Goal: Information Seeking & Learning: Compare options

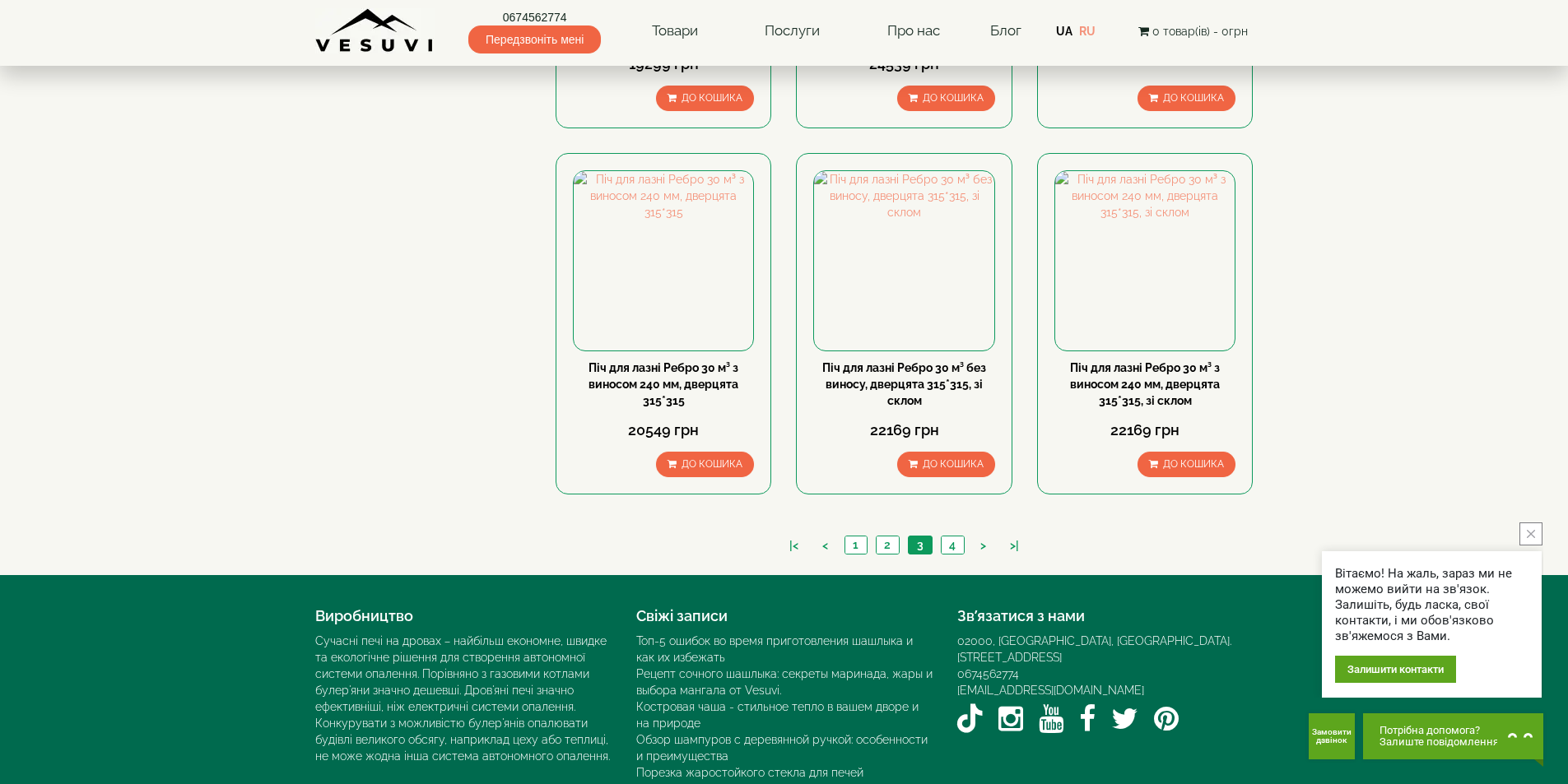
scroll to position [1728, 0]
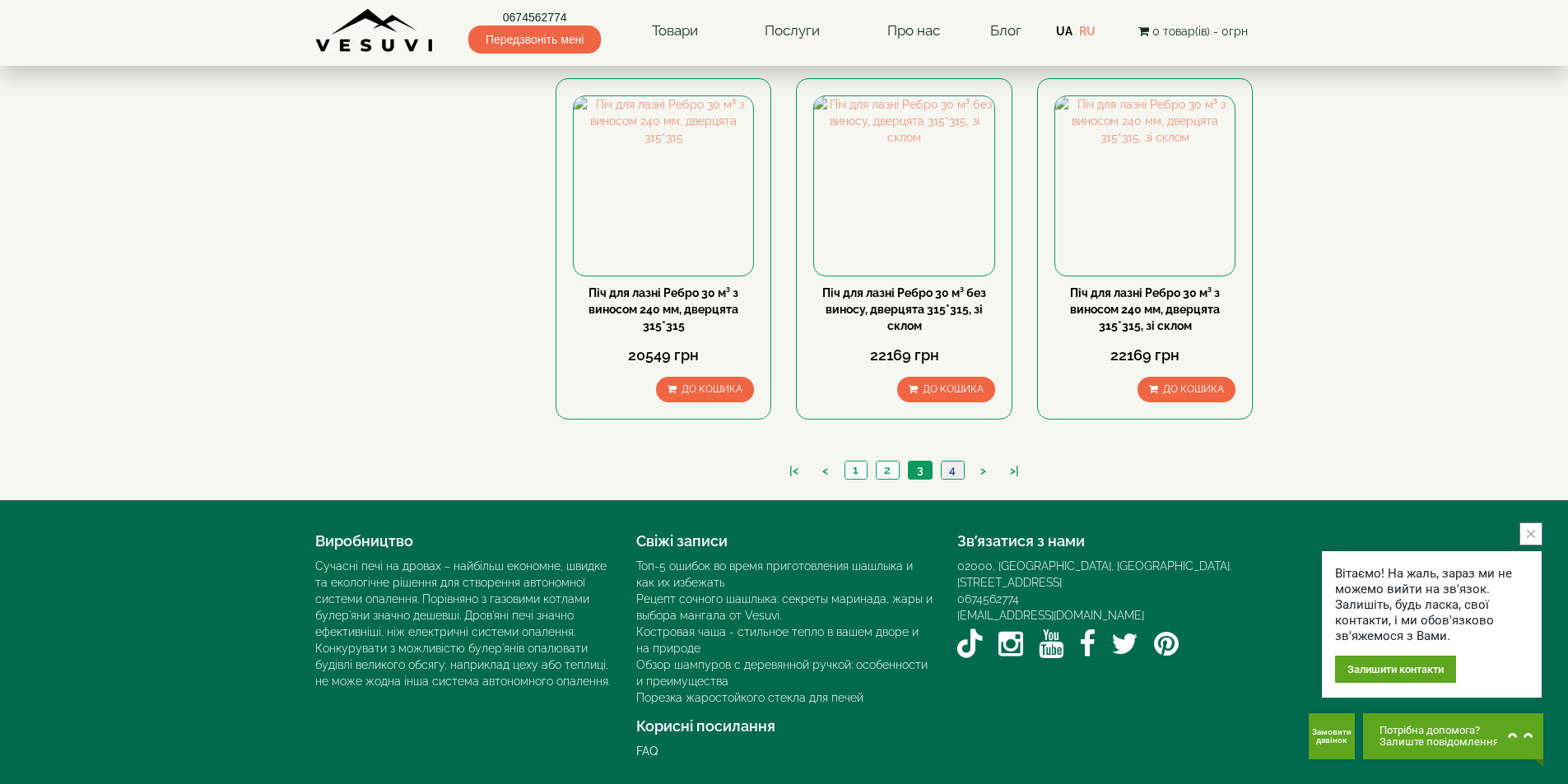
click at [952, 472] on link "4" at bounding box center [952, 470] width 23 height 18
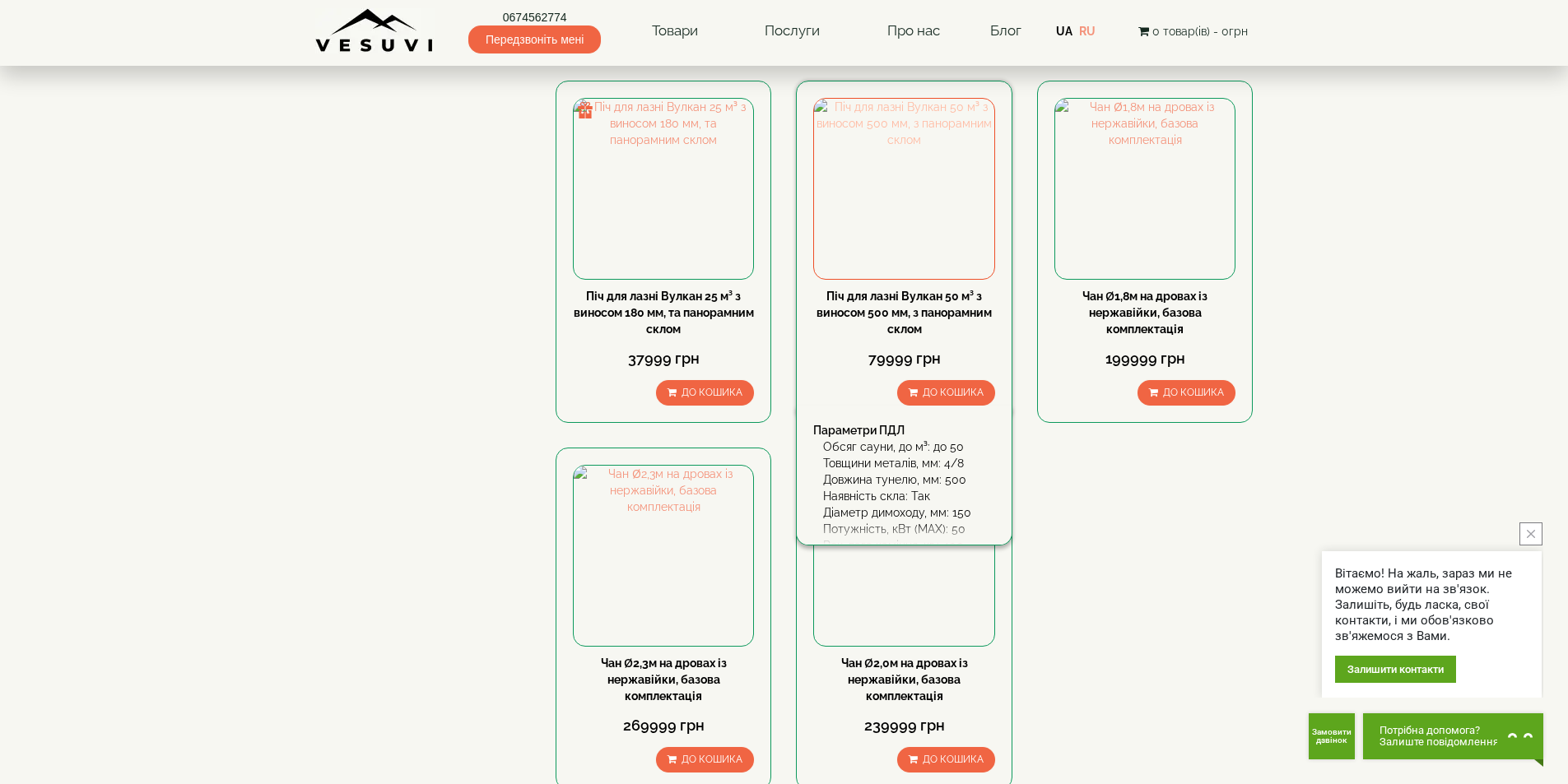
scroll to position [1069, 0]
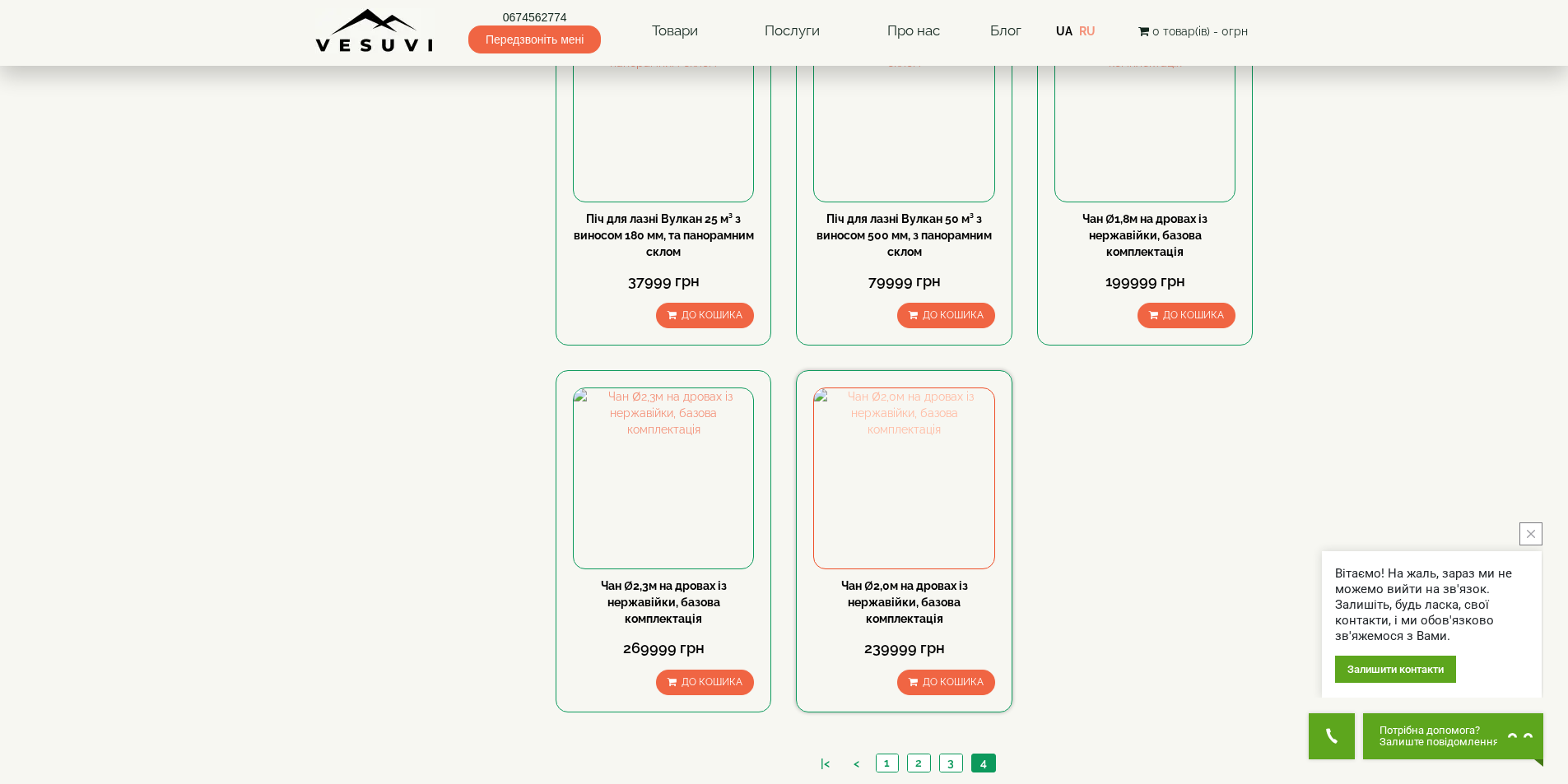
click at [912, 469] on img at bounding box center [903, 477] width 179 height 179
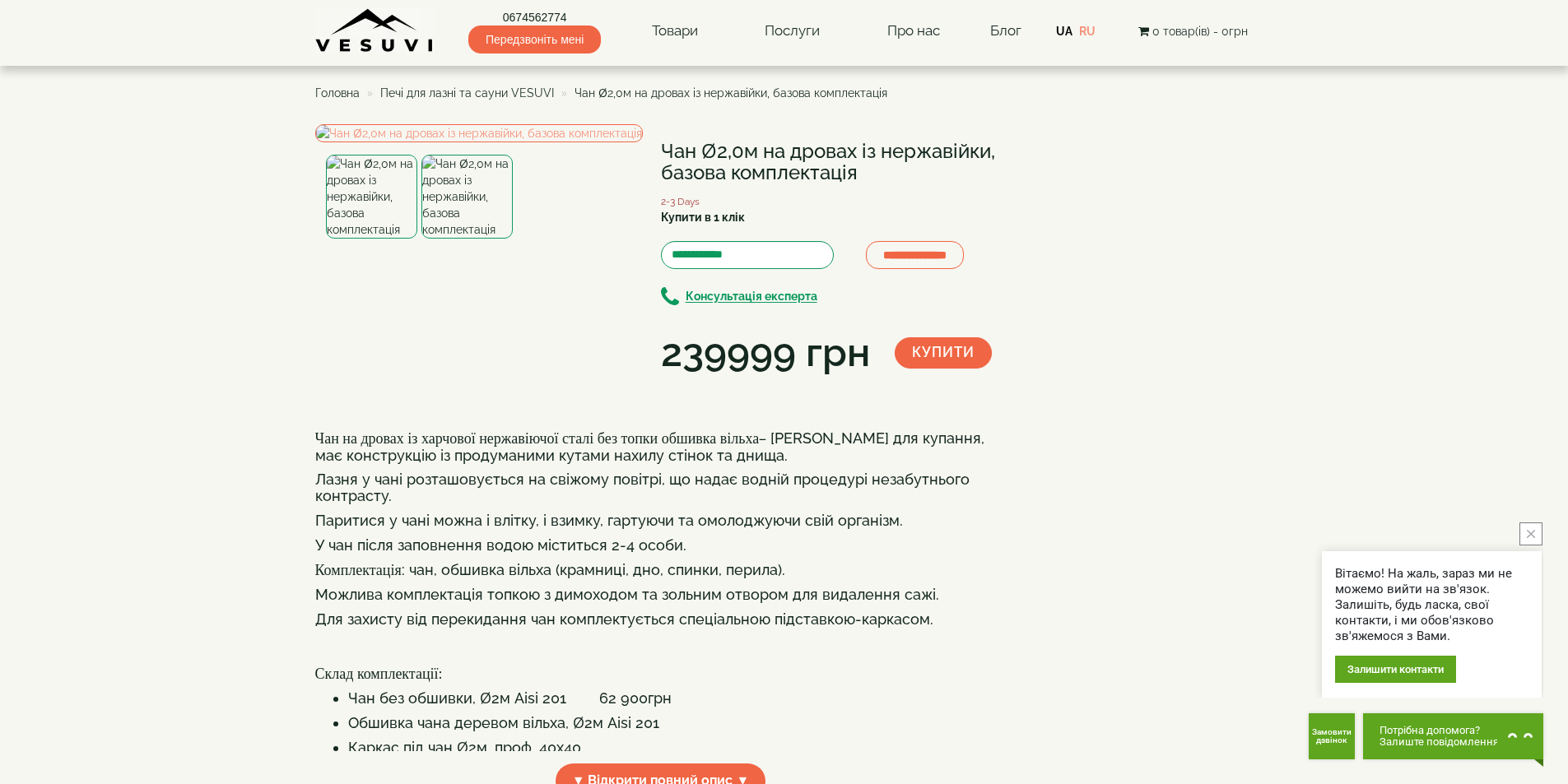
click at [490, 238] on img at bounding box center [467, 197] width 91 height 84
click at [477, 238] on img at bounding box center [467, 197] width 91 height 84
click at [372, 238] on img at bounding box center [372, 197] width 91 height 84
click at [454, 142] on img at bounding box center [479, 133] width 328 height 18
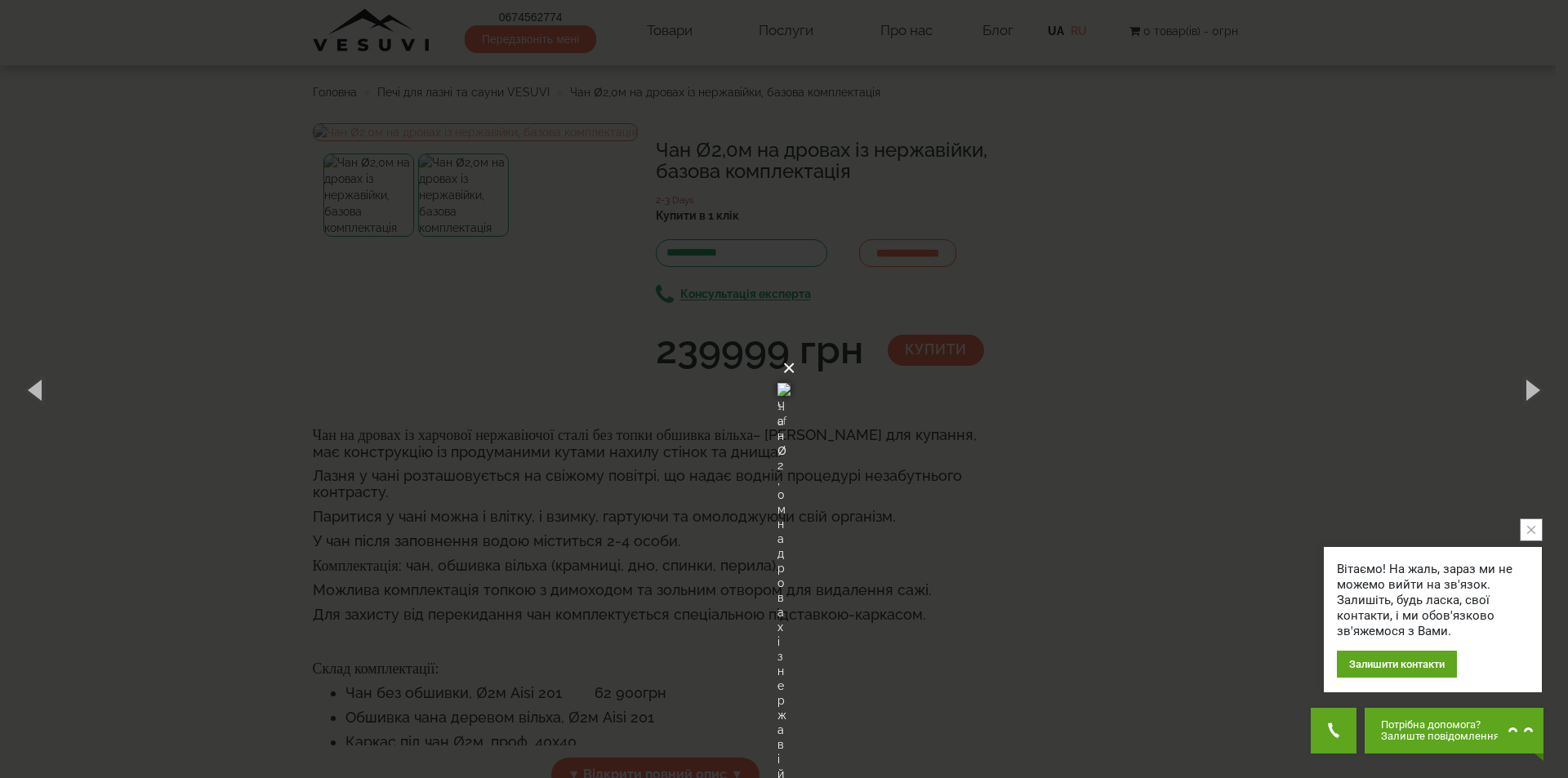
click at [796, 350] on button "×" at bounding box center [789, 368] width 13 height 36
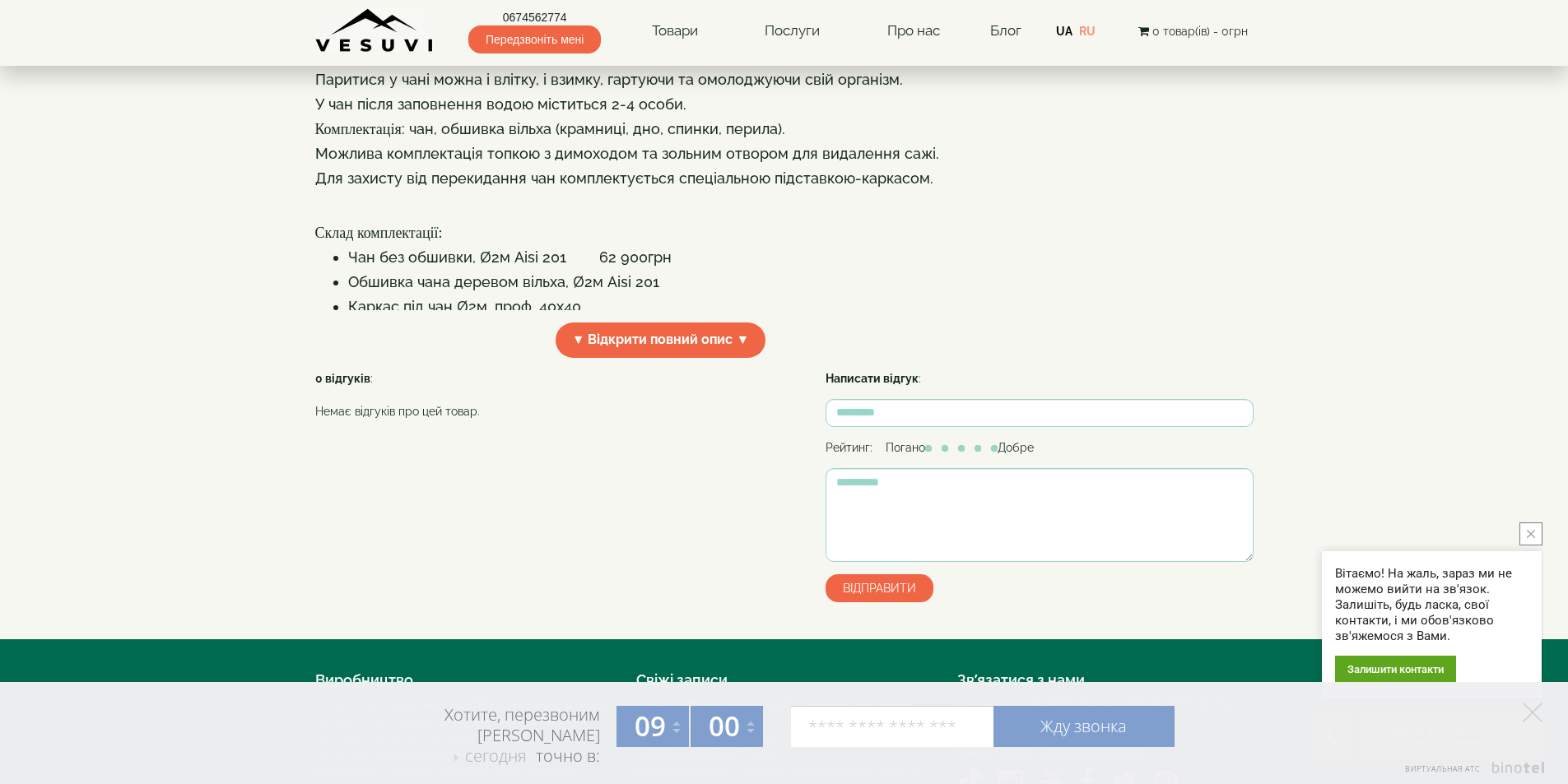
scroll to position [411, 0]
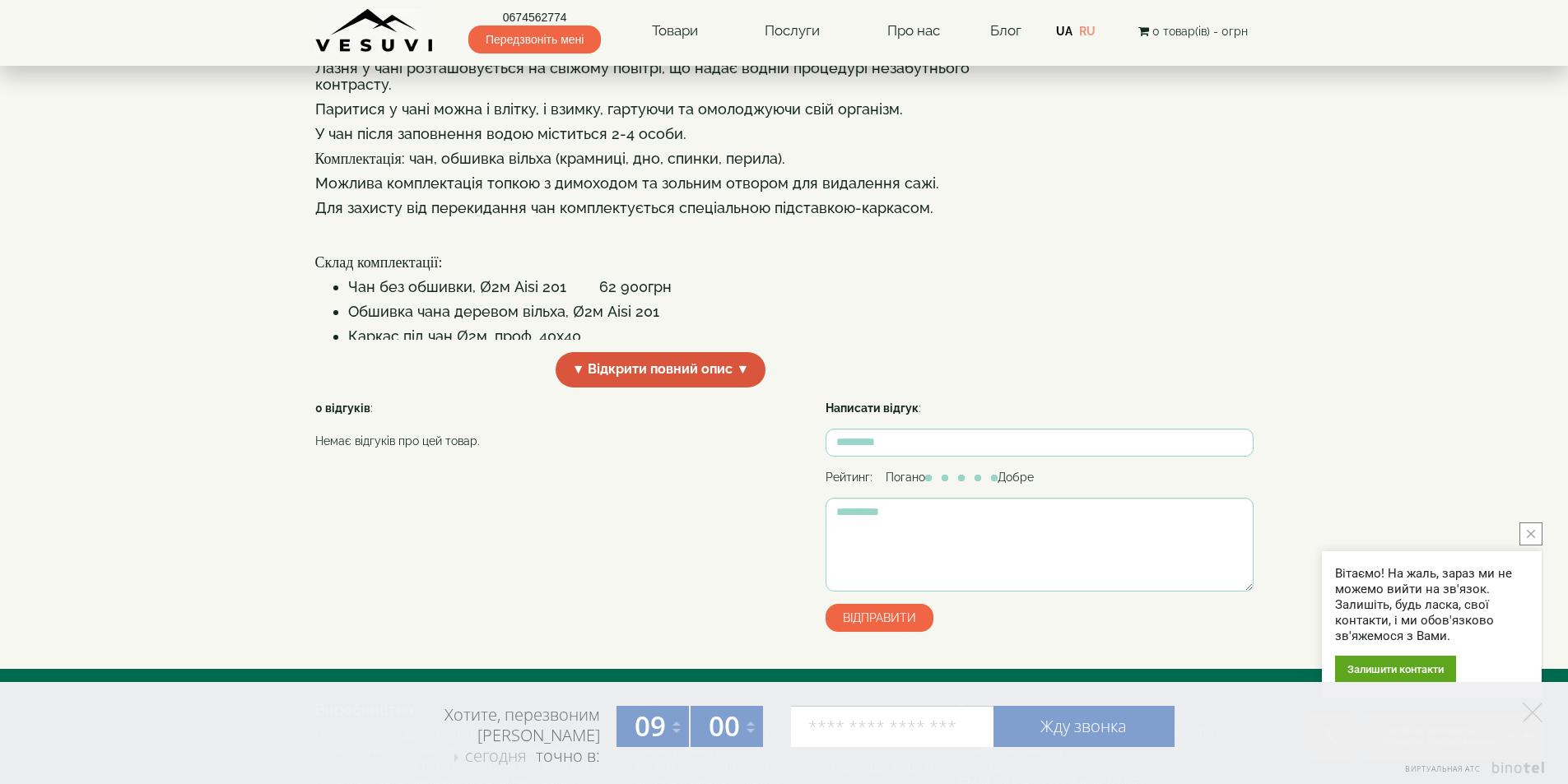
click at [740, 387] on span "▼ Відкрити повний опис ▼" at bounding box center [661, 370] width 211 height 35
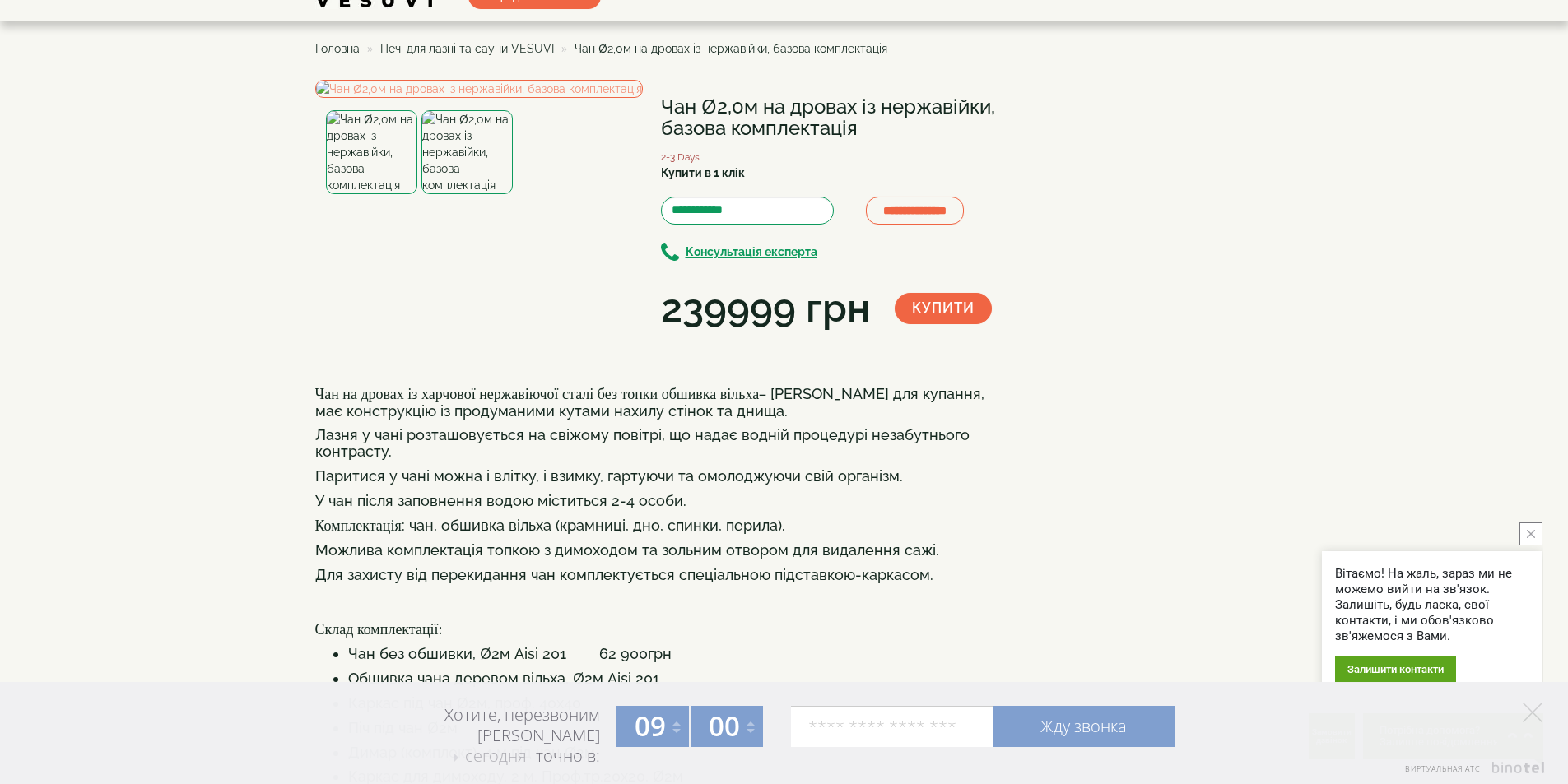
scroll to position [0, 0]
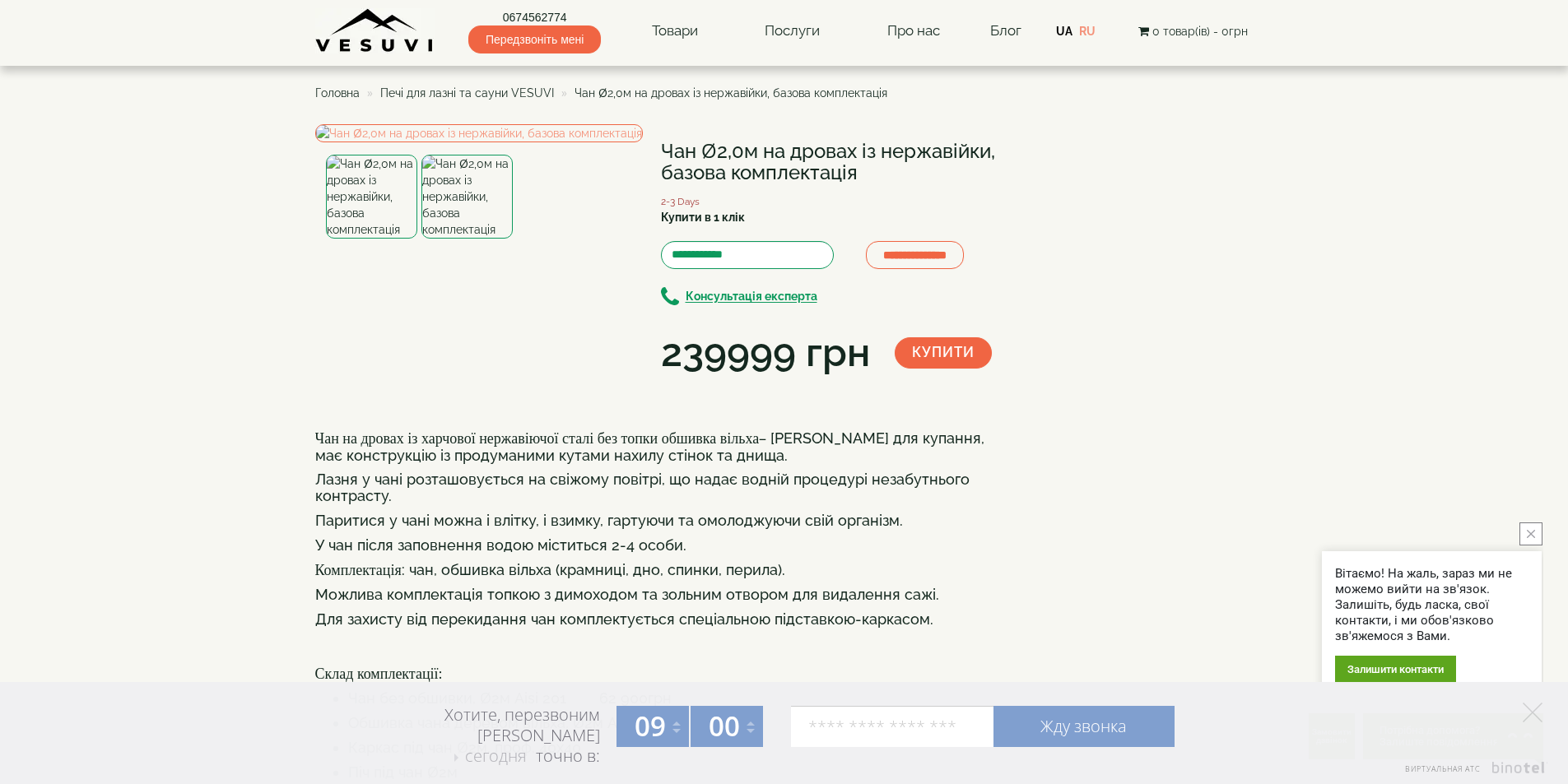
click at [517, 88] on span "Печі для лазні та сауни VESUVI" at bounding box center [467, 93] width 174 height 13
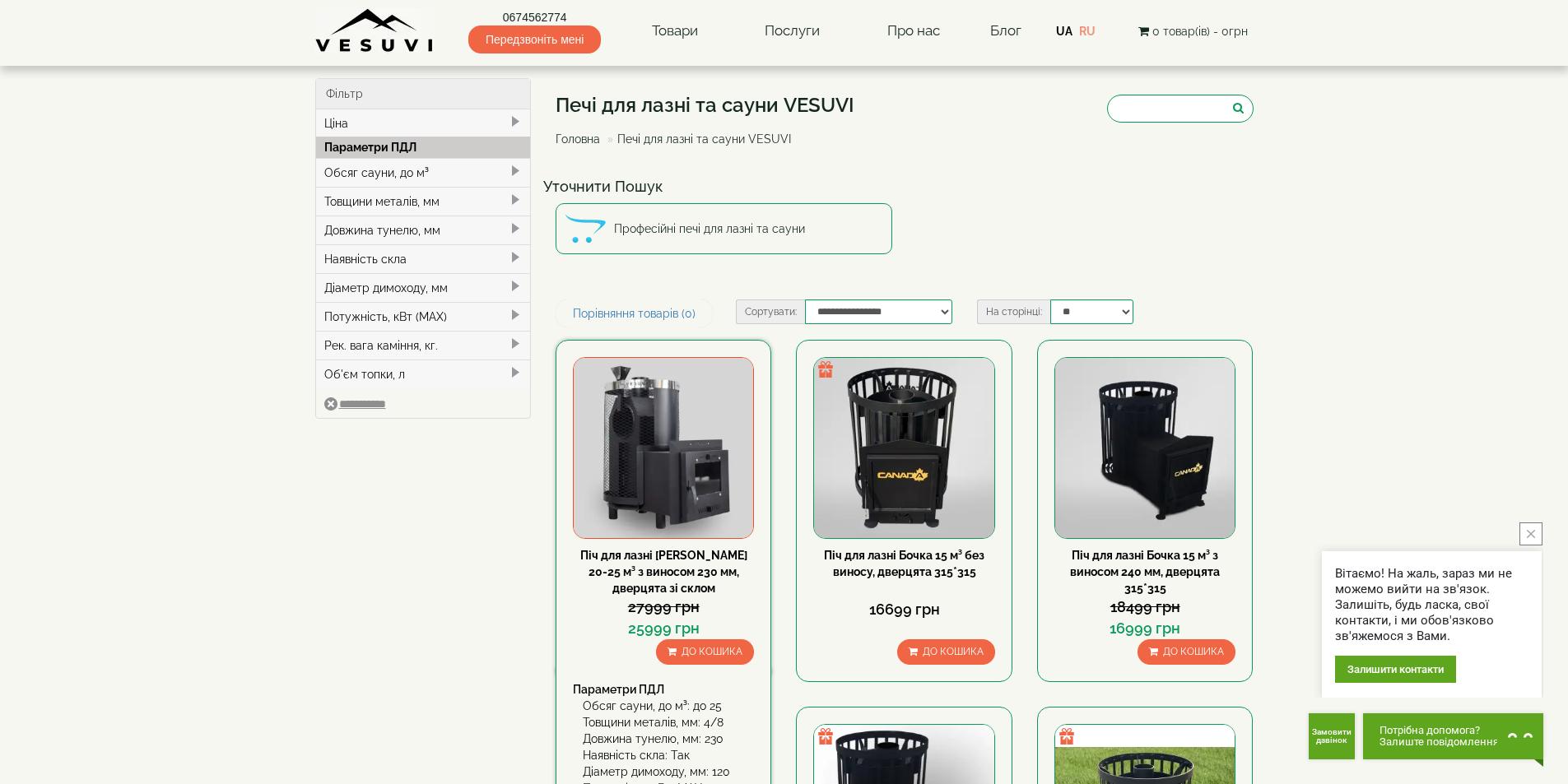
click at [665, 446] on img at bounding box center [663, 447] width 179 height 179
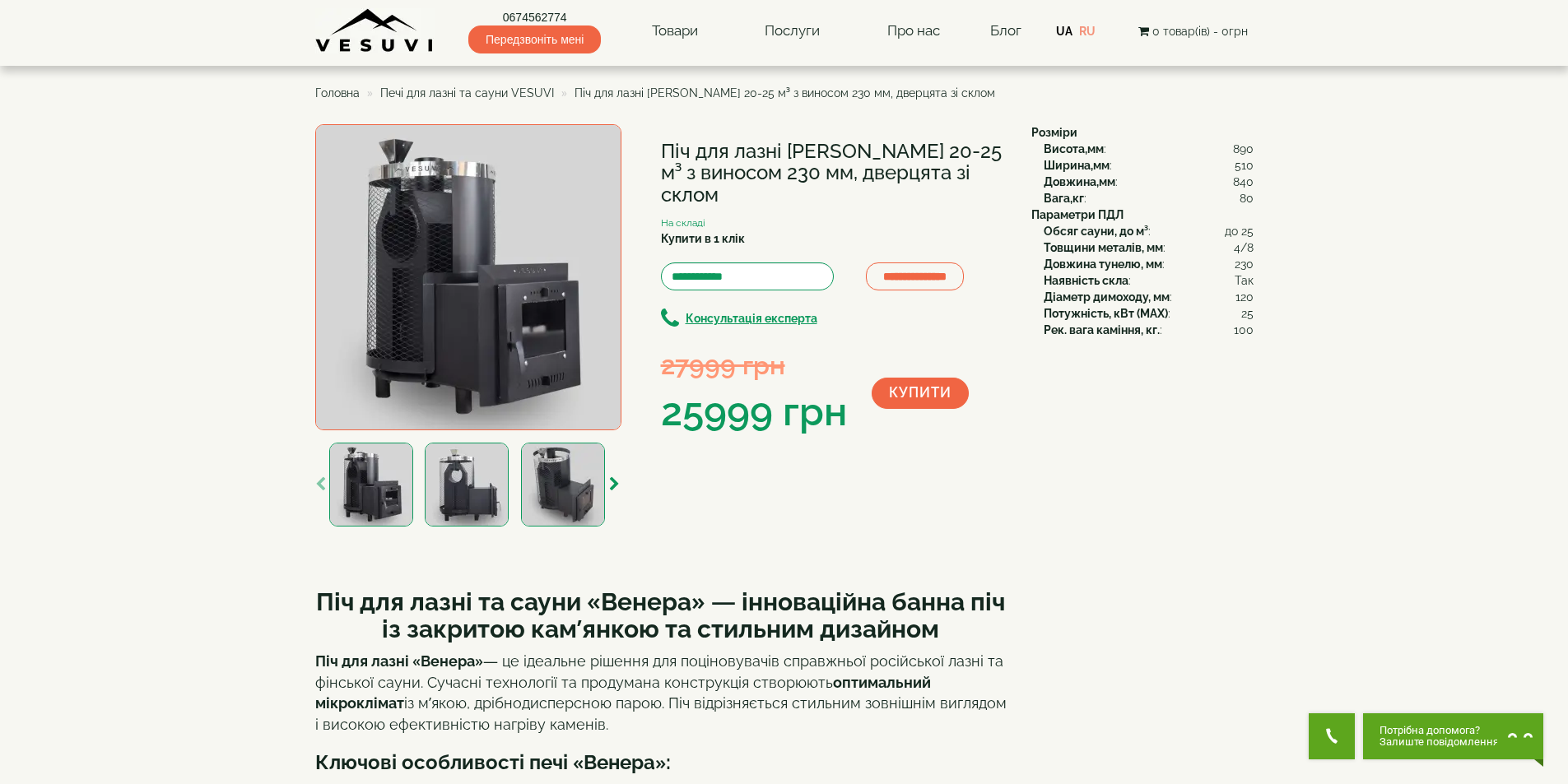
click at [475, 488] on img at bounding box center [467, 485] width 84 height 84
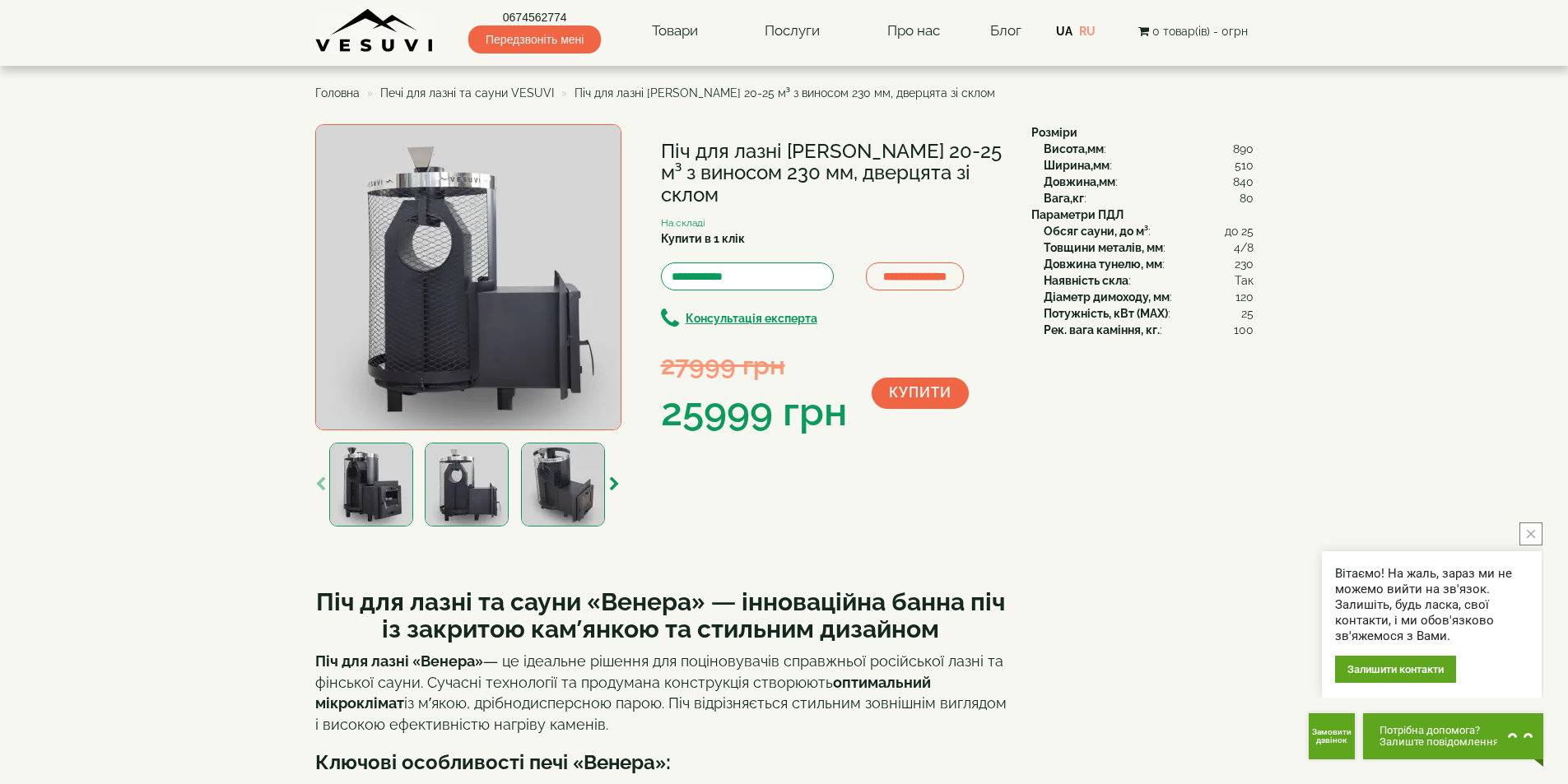
click at [573, 497] on img at bounding box center [563, 485] width 84 height 84
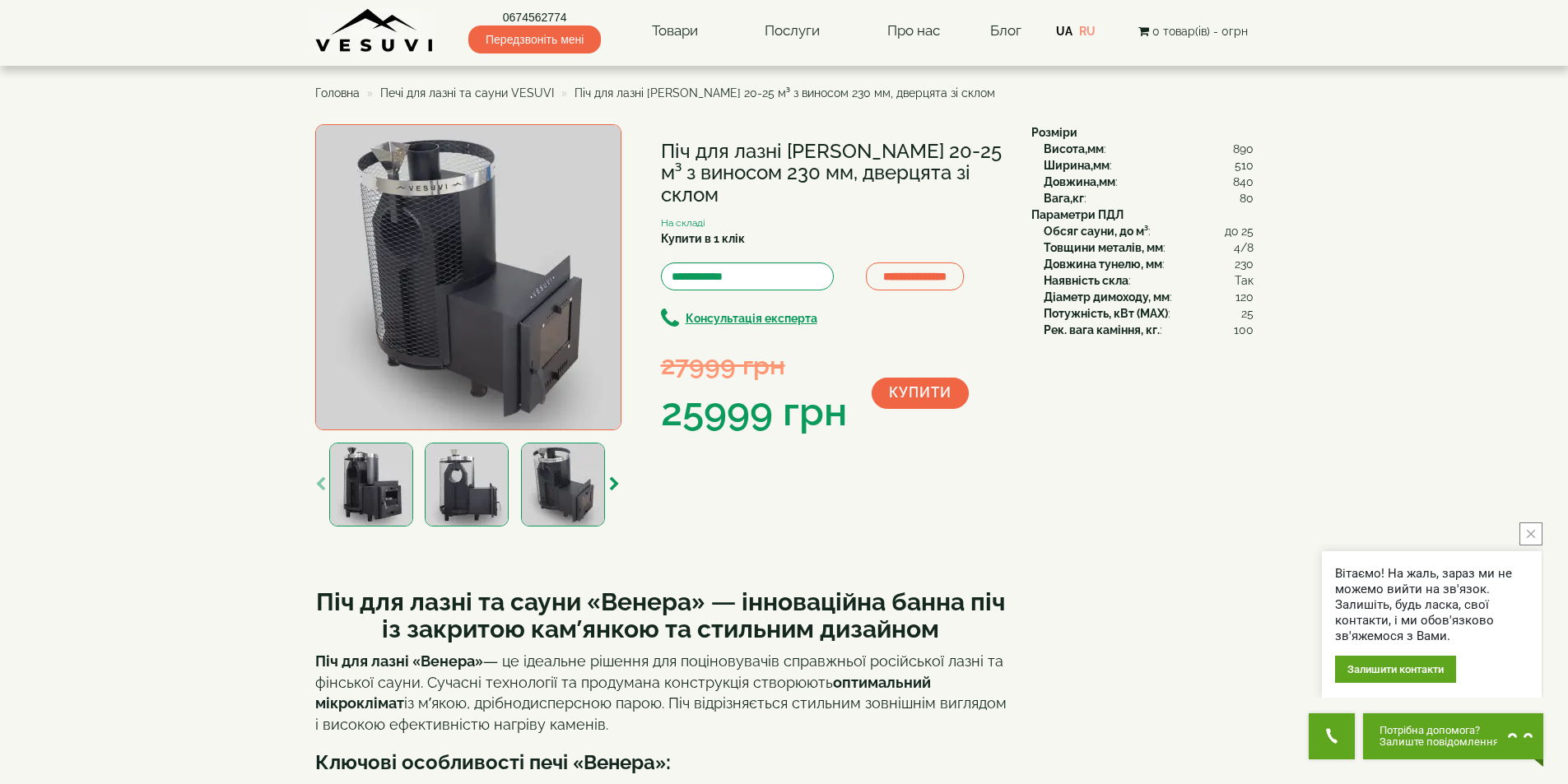
click at [447, 473] on img at bounding box center [467, 485] width 84 height 84
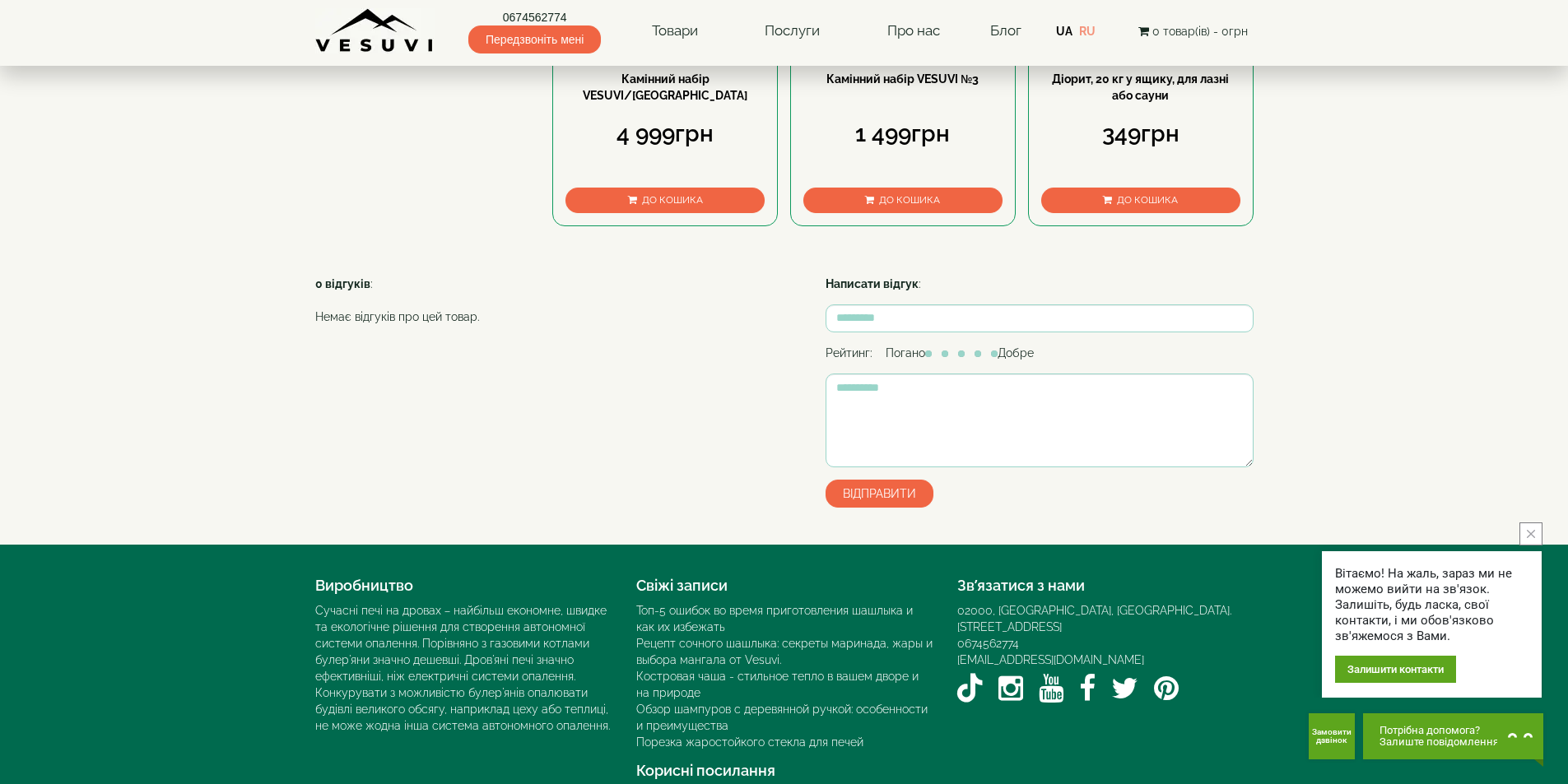
scroll to position [1135, 0]
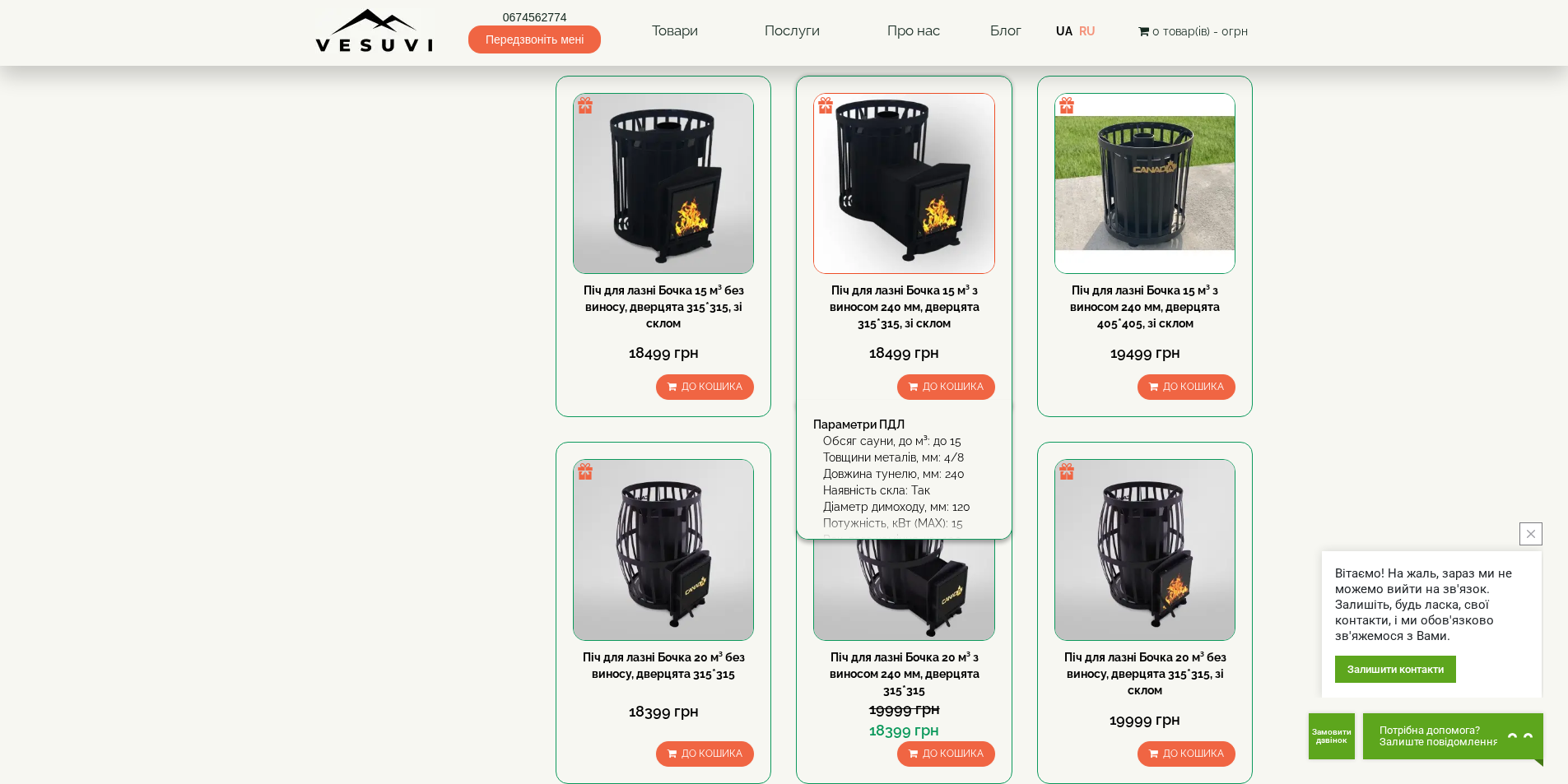
scroll to position [659, 0]
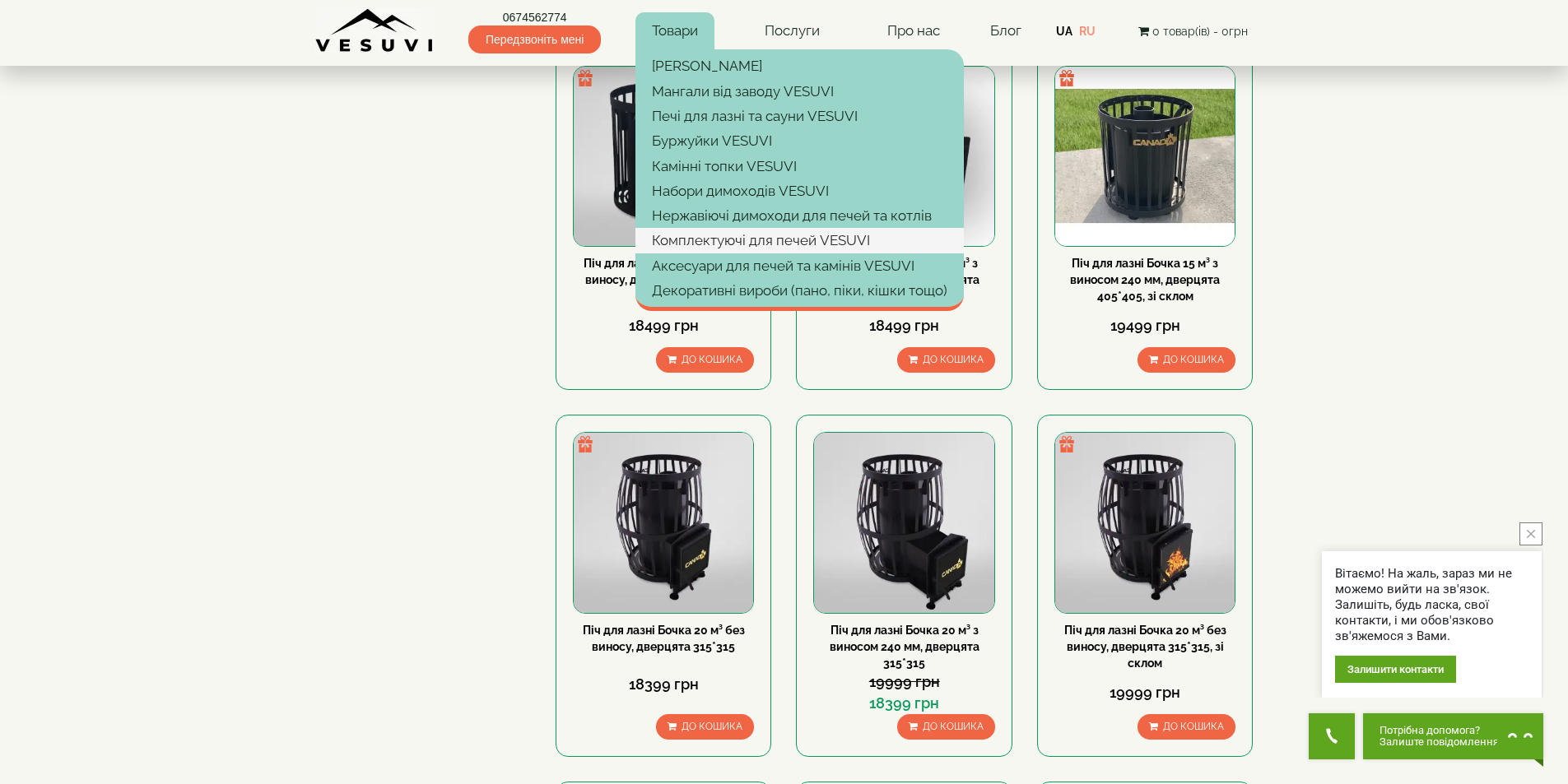
click at [696, 239] on link "Комплектуючі для печей VESUVI" at bounding box center [800, 240] width 329 height 24
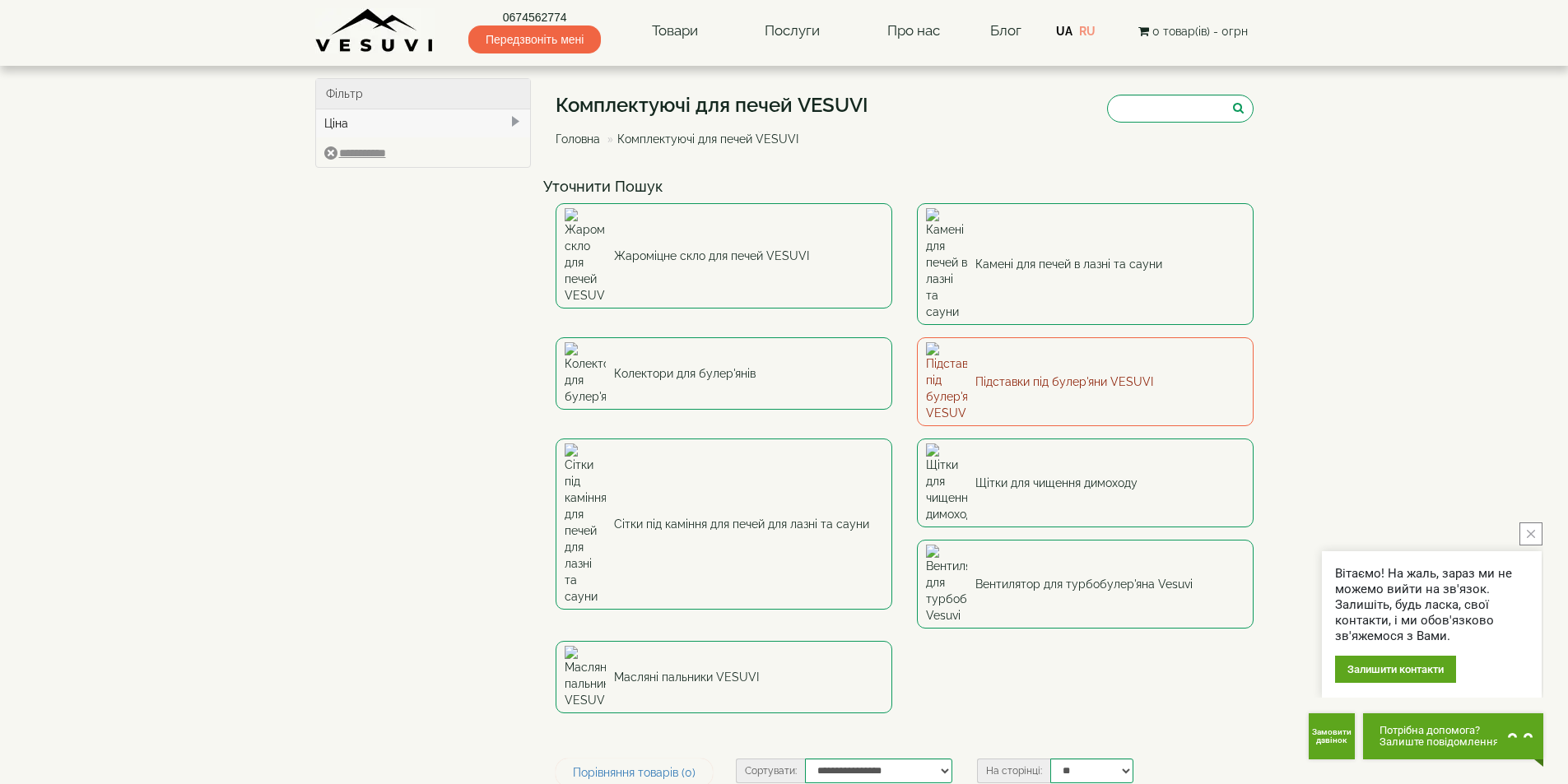
click at [993, 338] on link "Підставки під булер'яни VESUVI" at bounding box center [1085, 382] width 337 height 89
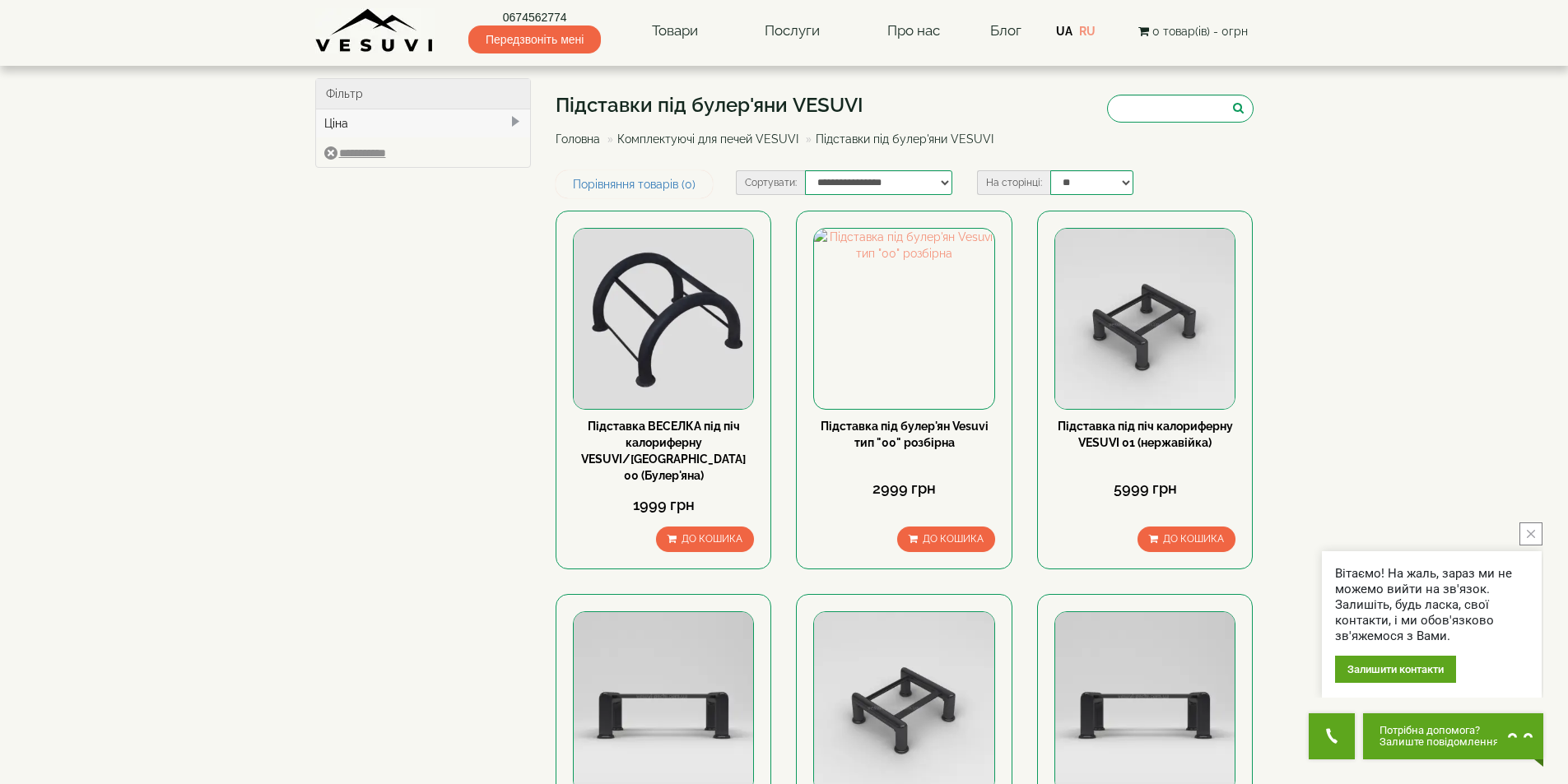
click at [661, 137] on link "Комплектуючі для печей VESUVI" at bounding box center [708, 139] width 181 height 13
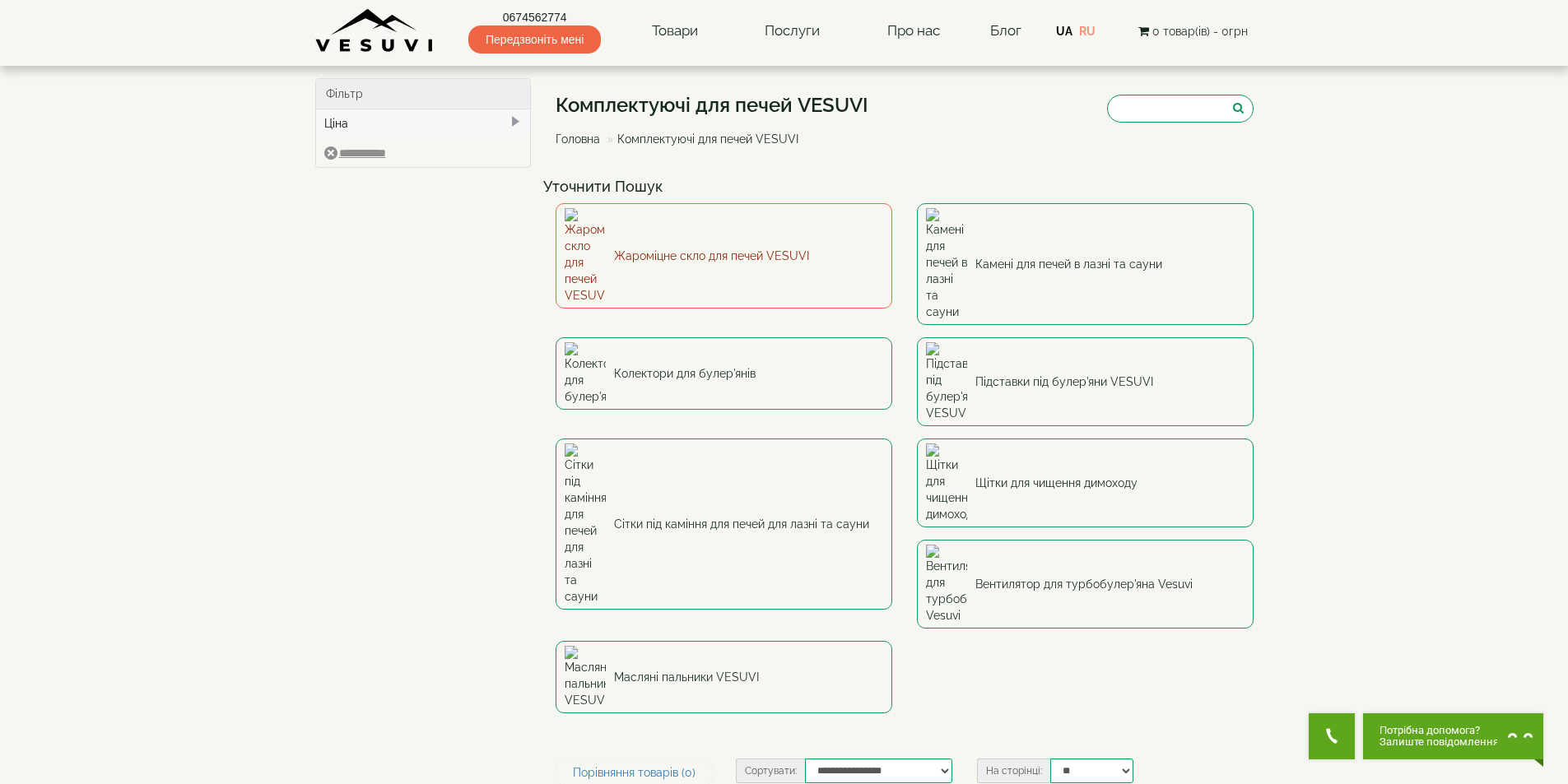
click at [691, 230] on link "Жароміцне скло для печей VESUVI" at bounding box center [724, 255] width 337 height 105
